Goal: Connect with others: Establish contact or relationships with other users

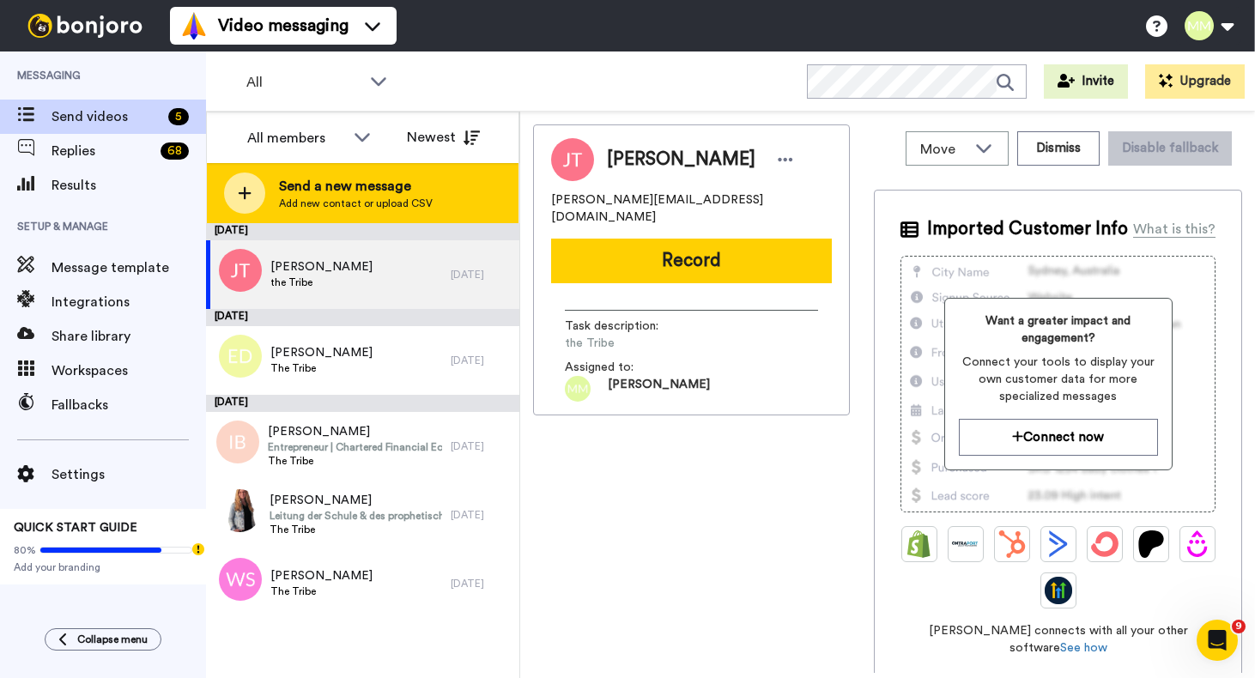
click at [251, 193] on icon at bounding box center [245, 193] width 13 height 13
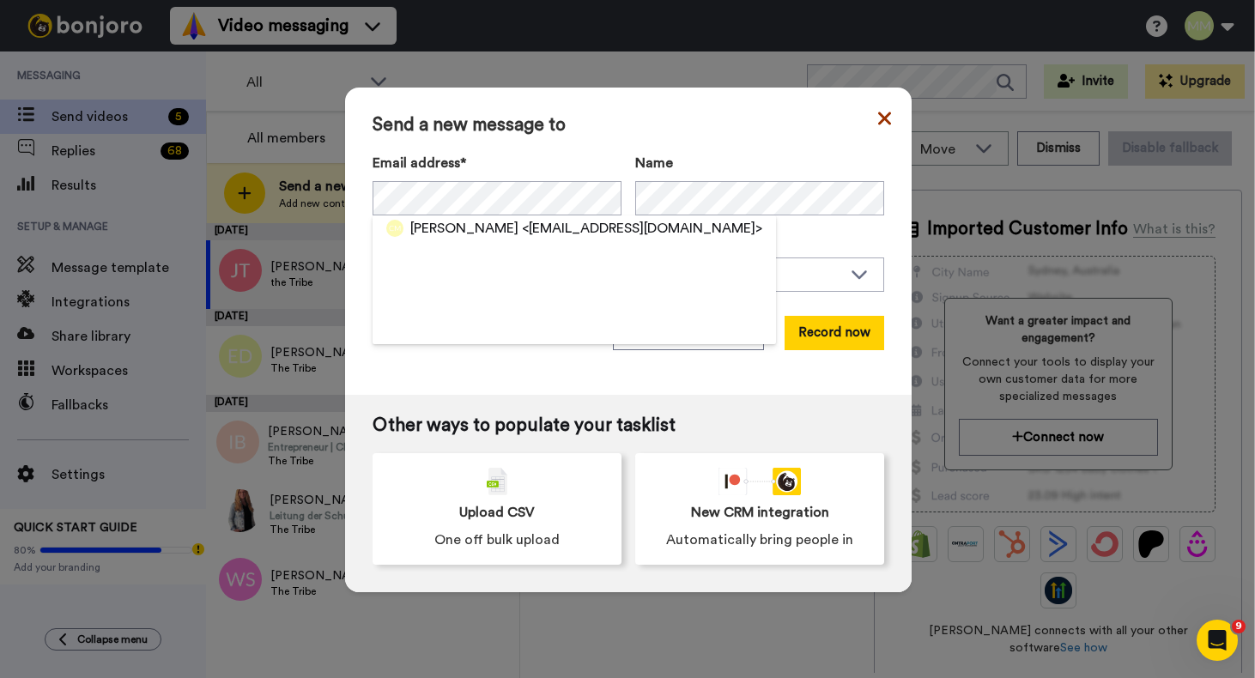
click at [878, 114] on icon at bounding box center [884, 118] width 13 height 21
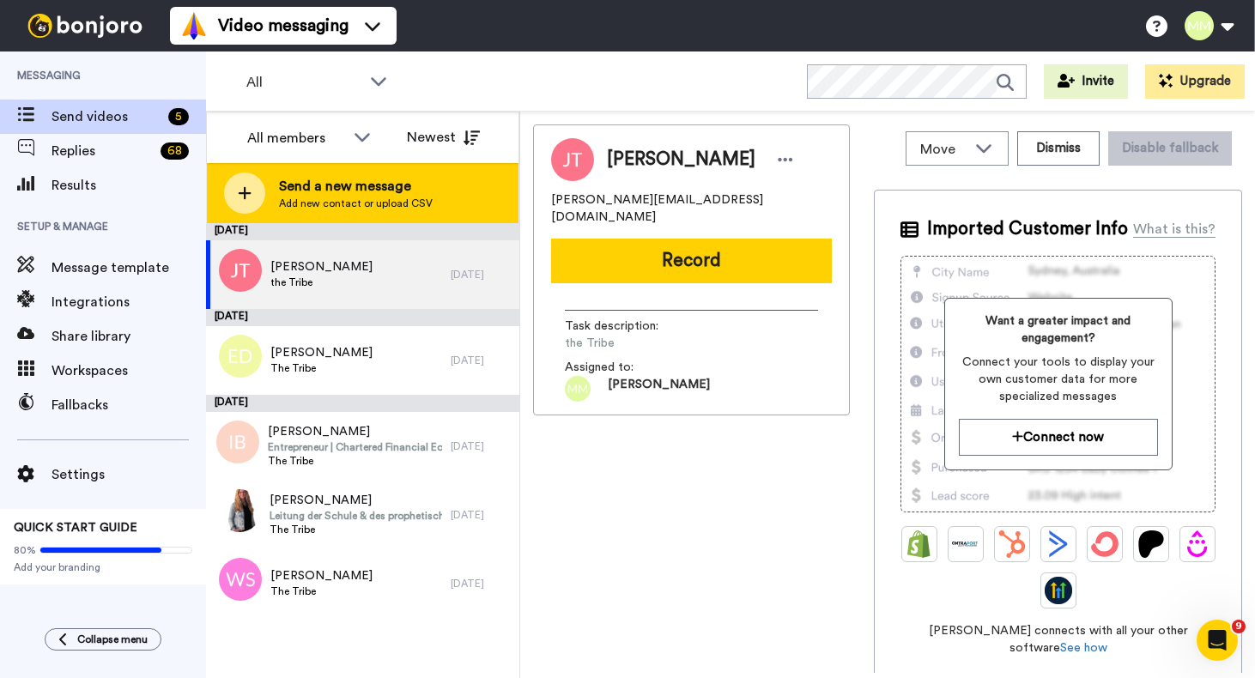
click at [253, 200] on div at bounding box center [244, 192] width 41 height 41
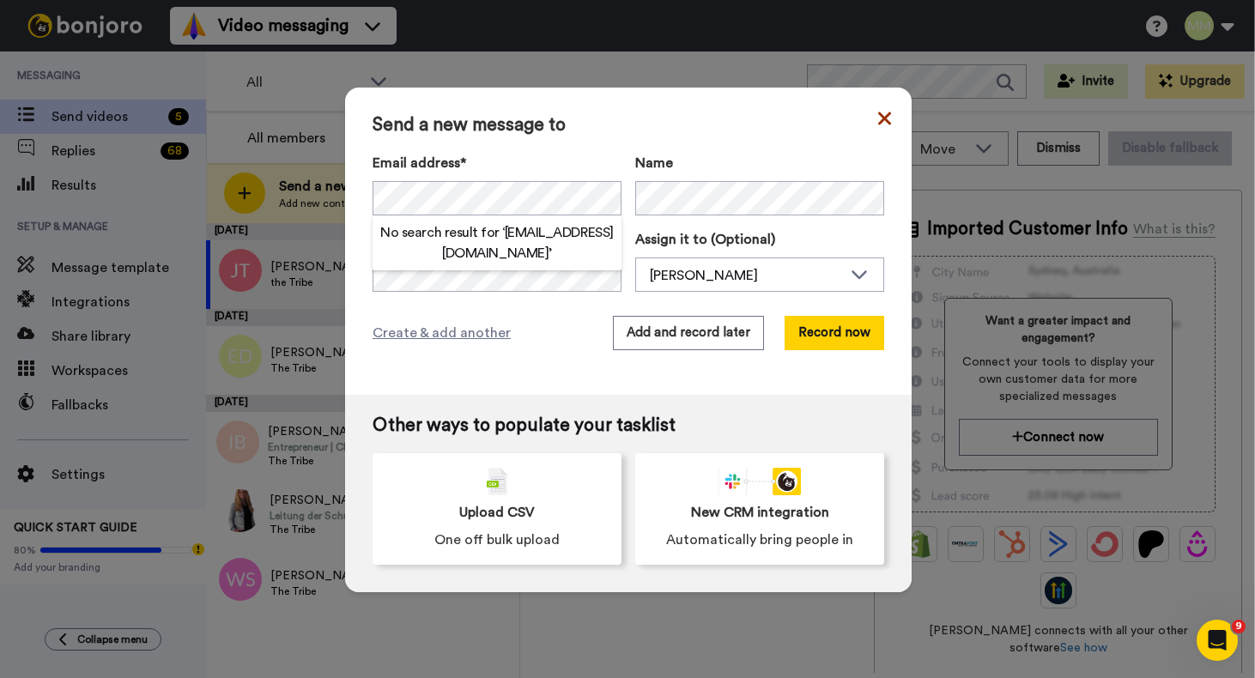
click at [878, 118] on icon at bounding box center [884, 118] width 13 height 13
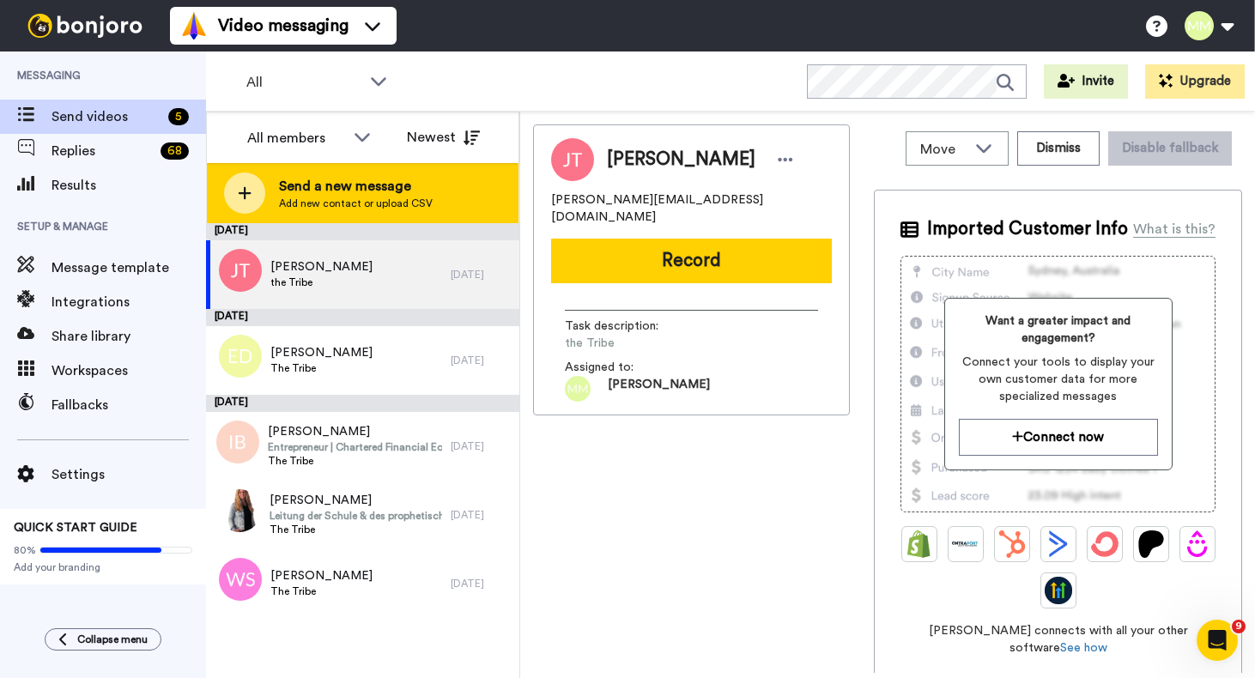
click at [256, 190] on div at bounding box center [244, 192] width 41 height 41
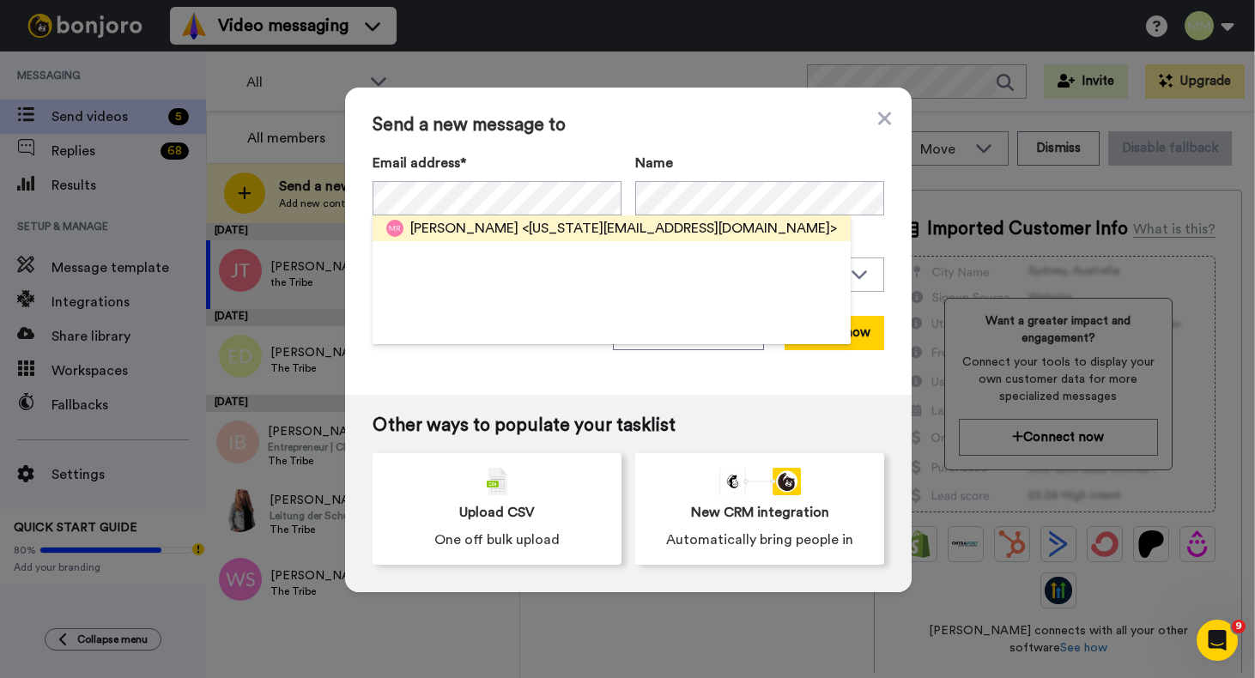
click at [427, 233] on span "[PERSON_NAME]" at bounding box center [464, 228] width 108 height 21
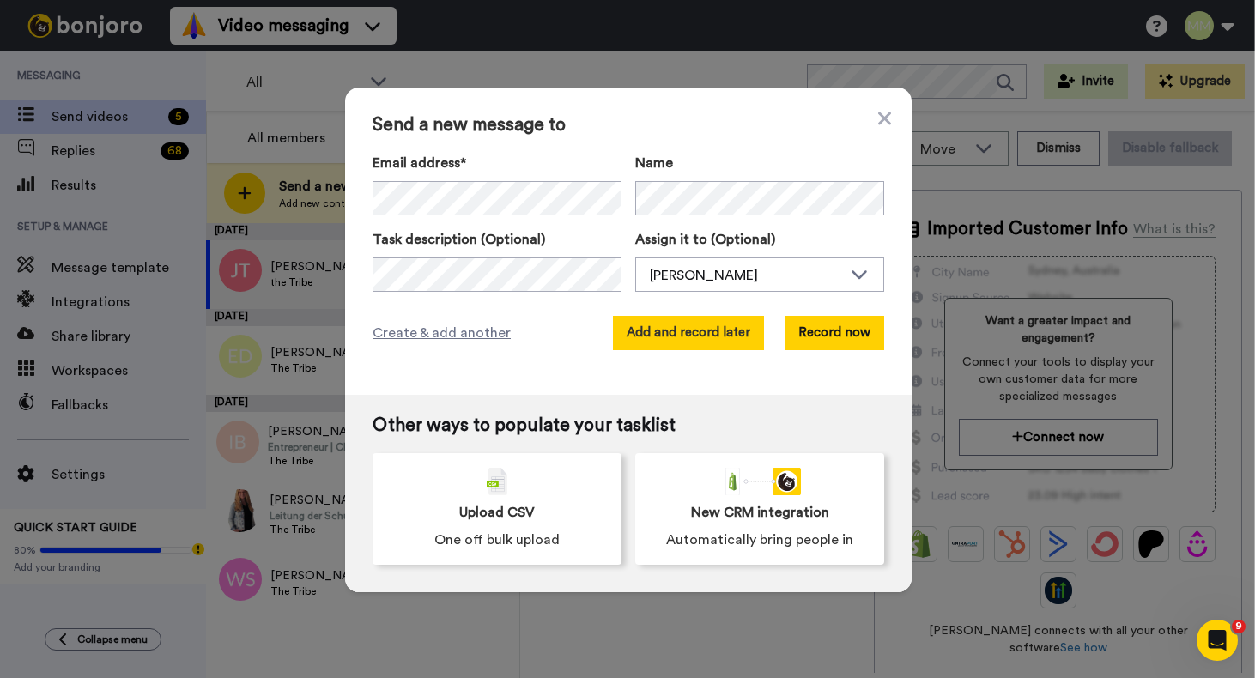
click at [717, 330] on button "Add and record later" at bounding box center [688, 333] width 151 height 34
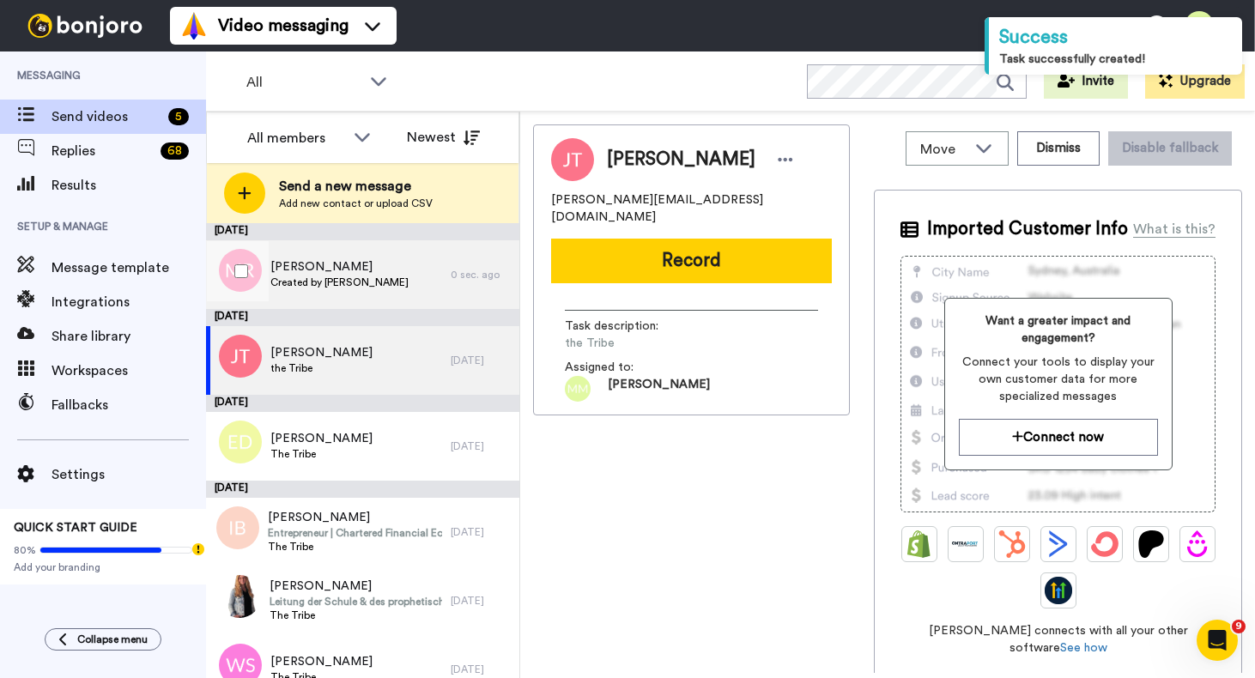
click at [387, 281] on div "[PERSON_NAME] Created by [PERSON_NAME]" at bounding box center [328, 274] width 245 height 69
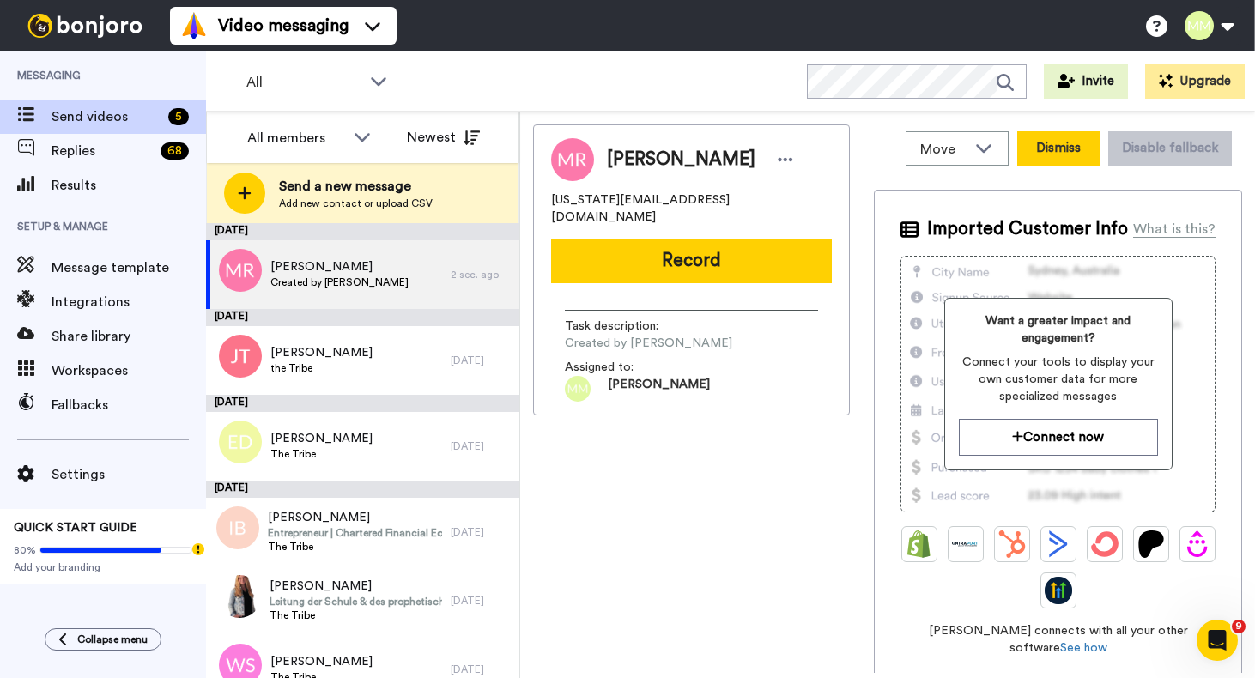
click at [1031, 150] on button "Dismiss" at bounding box center [1058, 148] width 82 height 34
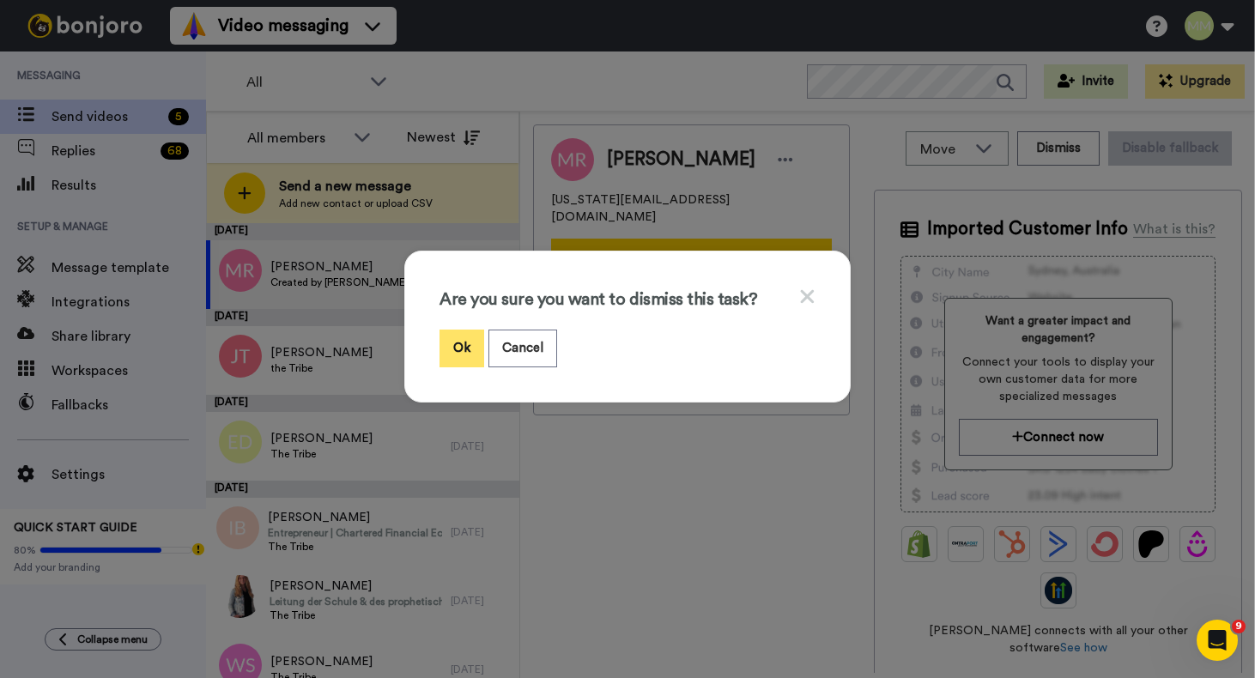
click at [462, 350] on button "Ok" at bounding box center [461, 348] width 45 height 37
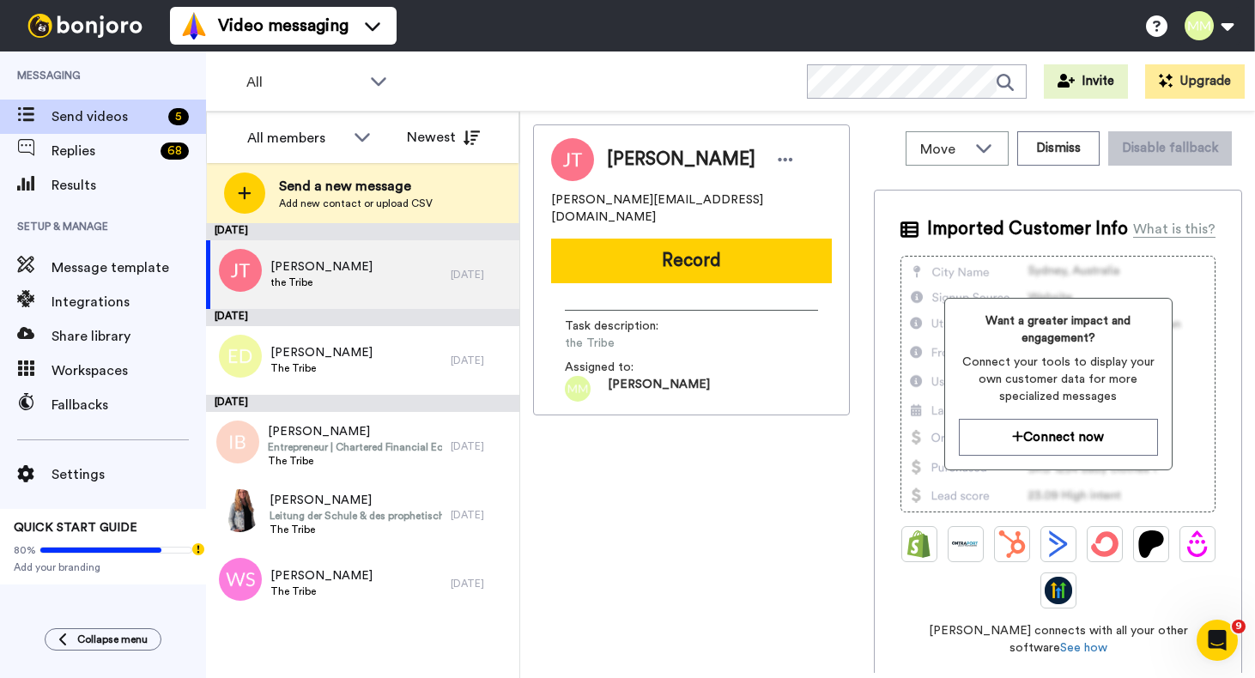
click at [248, 196] on icon at bounding box center [245, 192] width 14 height 15
click at [248, 196] on body "Video messaging Switch to Video messaging Testimonials Settings Discover Help &…" at bounding box center [627, 339] width 1255 height 678
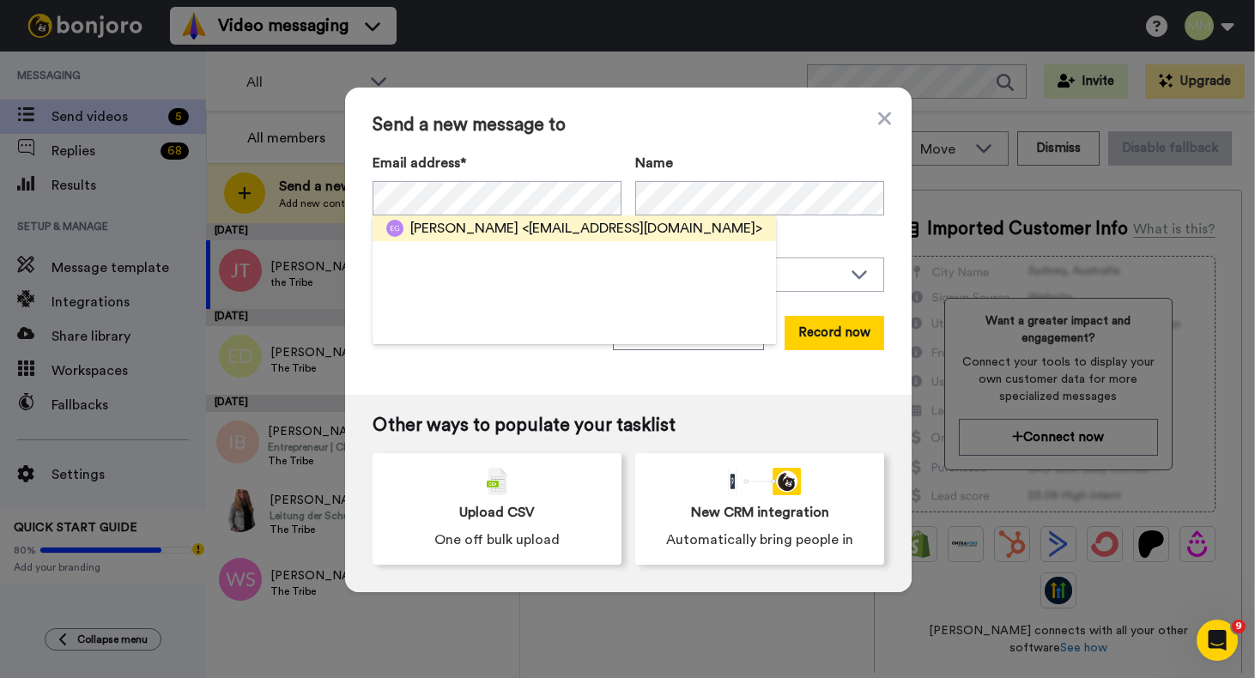
click at [439, 221] on span "[PERSON_NAME]" at bounding box center [464, 228] width 108 height 21
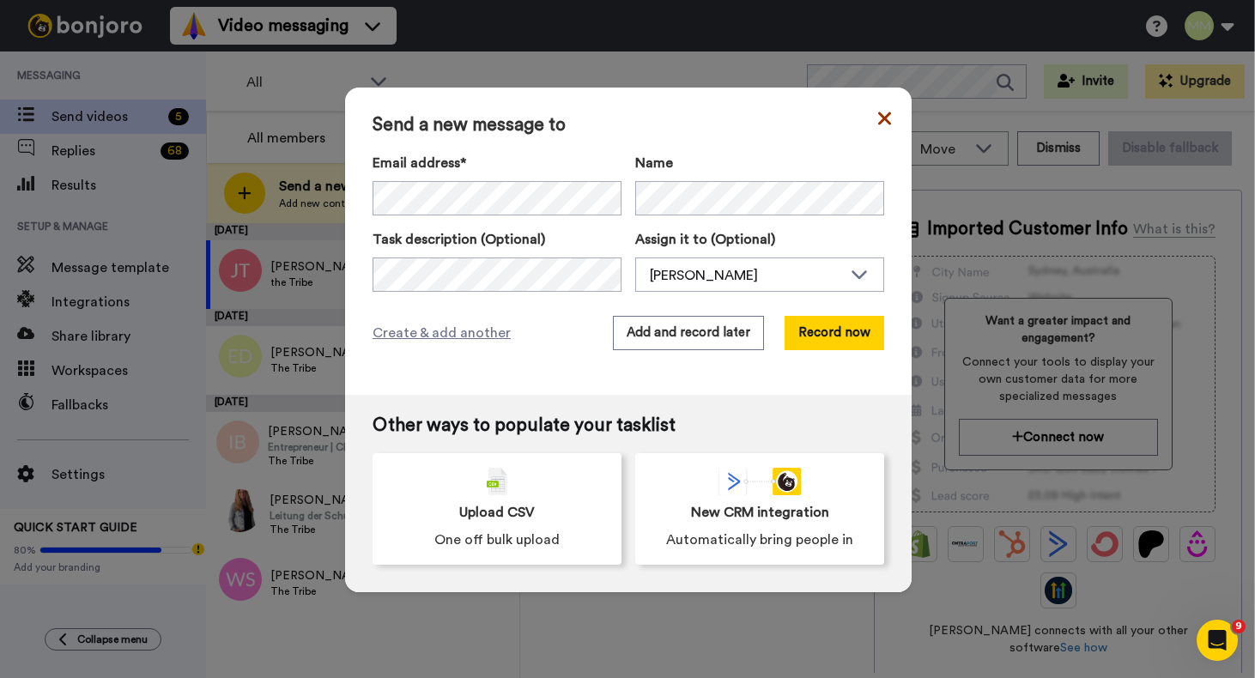
click at [878, 118] on icon at bounding box center [884, 118] width 13 height 21
